Goal: Task Accomplishment & Management: Manage account settings

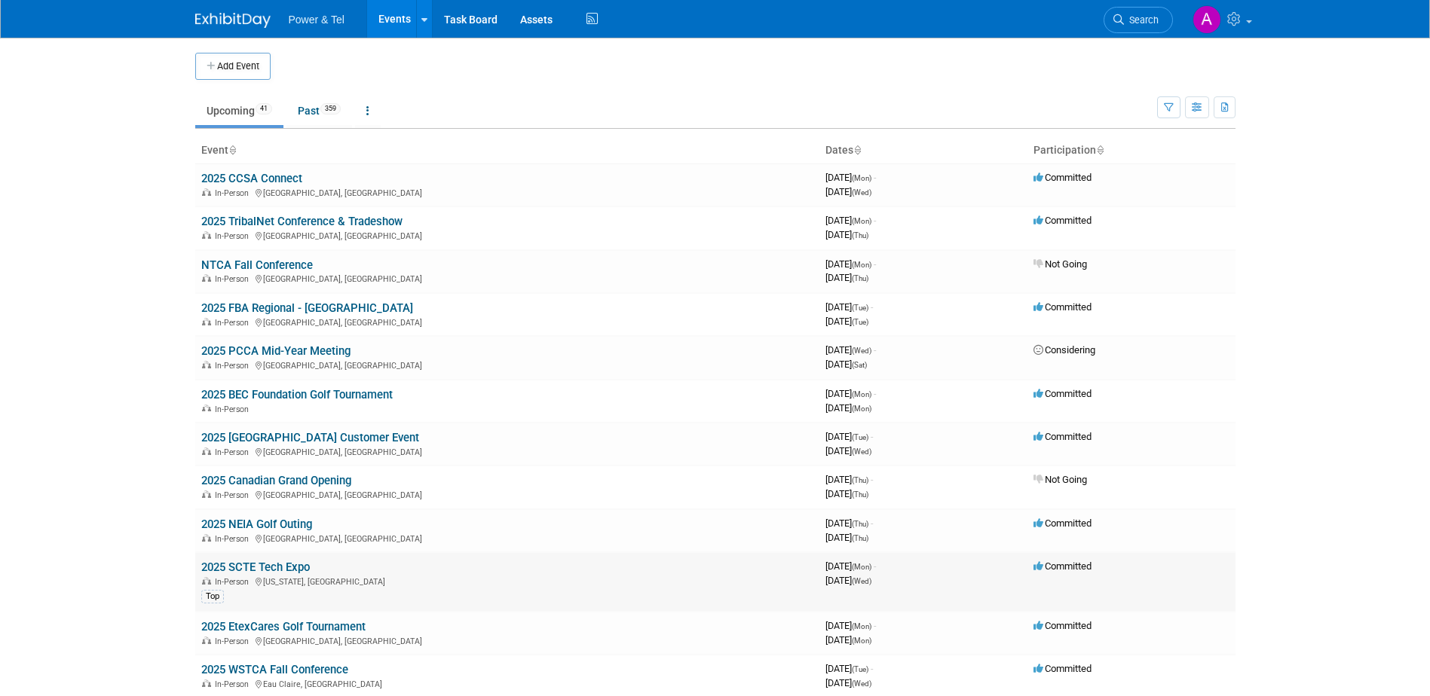
click at [277, 562] on link "2025 SCTE Tech Expo" at bounding box center [255, 568] width 109 height 14
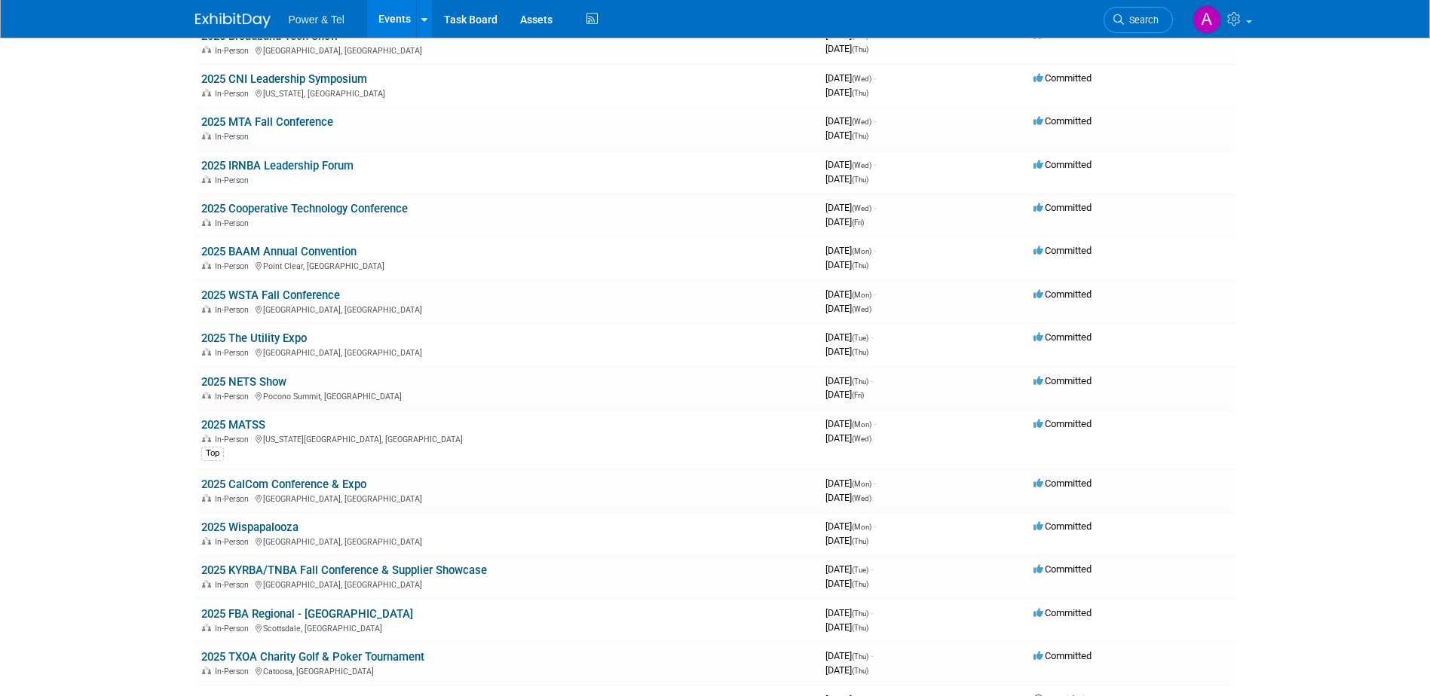
scroll to position [678, 0]
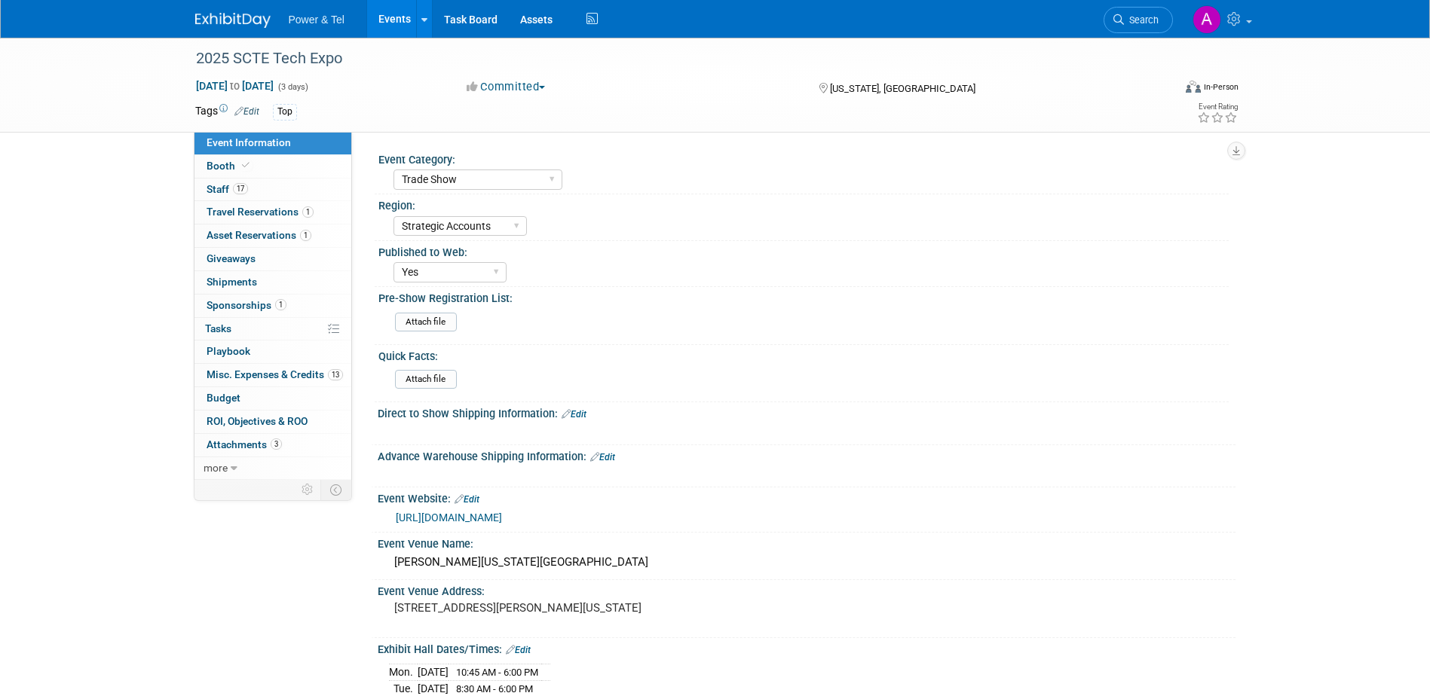
select select "Trade Show"
select select "Strategic Accounts"
select select "Yes"
click at [277, 177] on link "Booth" at bounding box center [272, 166] width 157 height 23
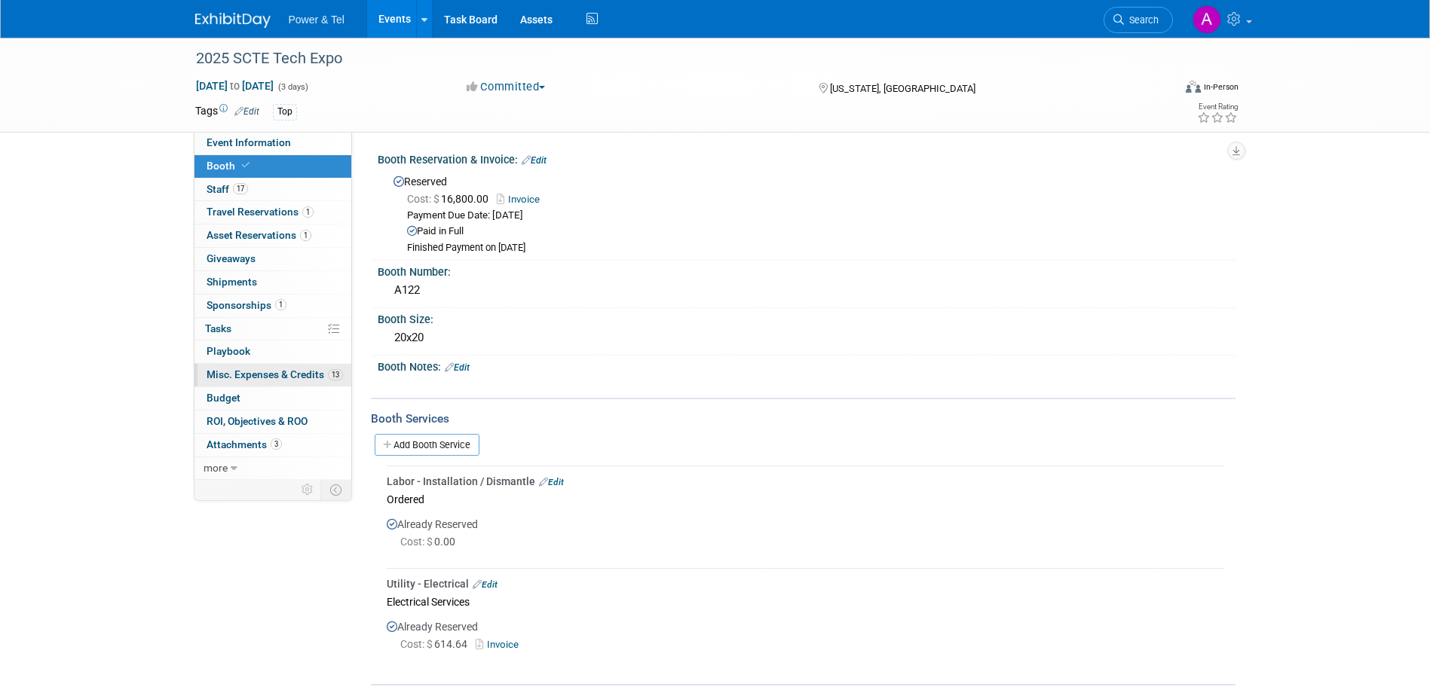
click at [280, 369] on span "Misc. Expenses & Credits 13" at bounding box center [275, 375] width 136 height 12
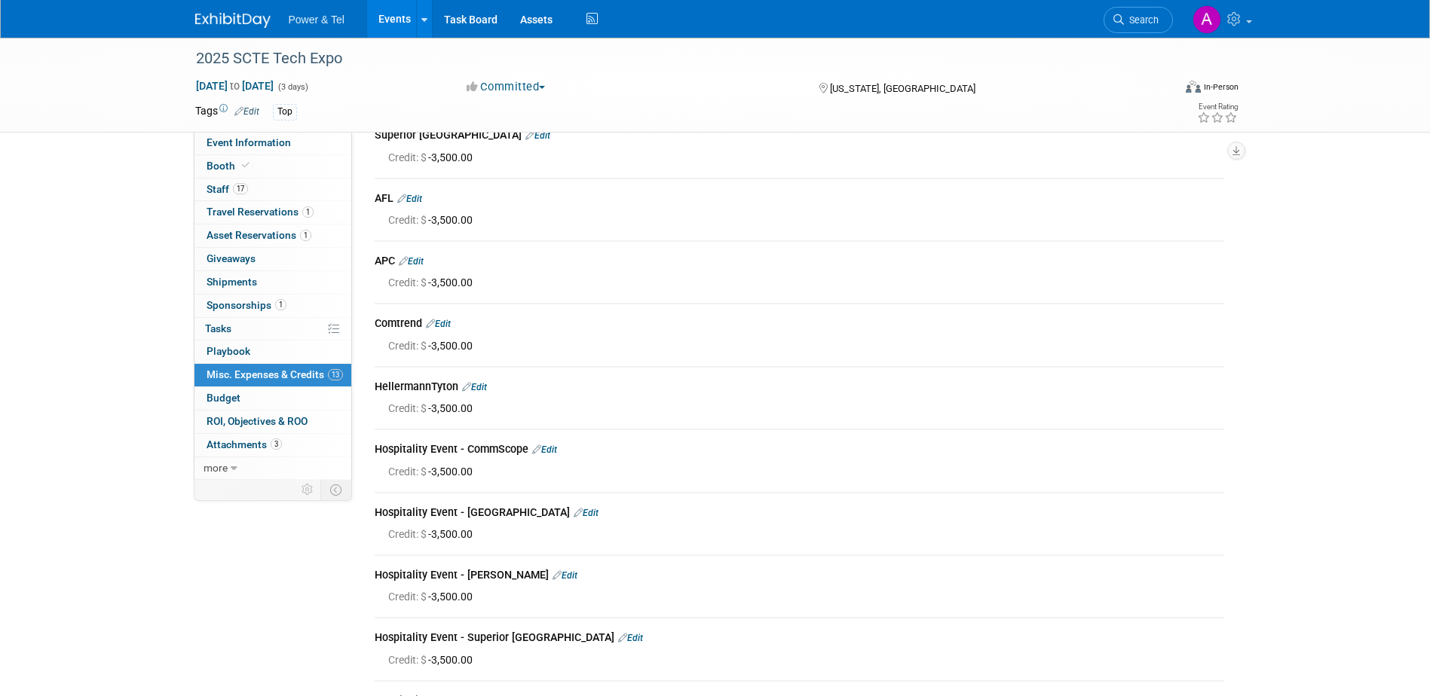
scroll to position [320, 0]
